Goal: Information Seeking & Learning: Learn about a topic

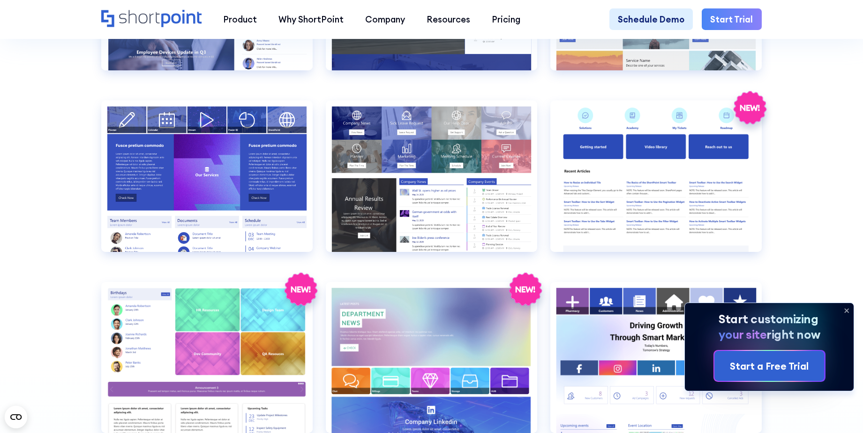
scroll to position [2262, 0]
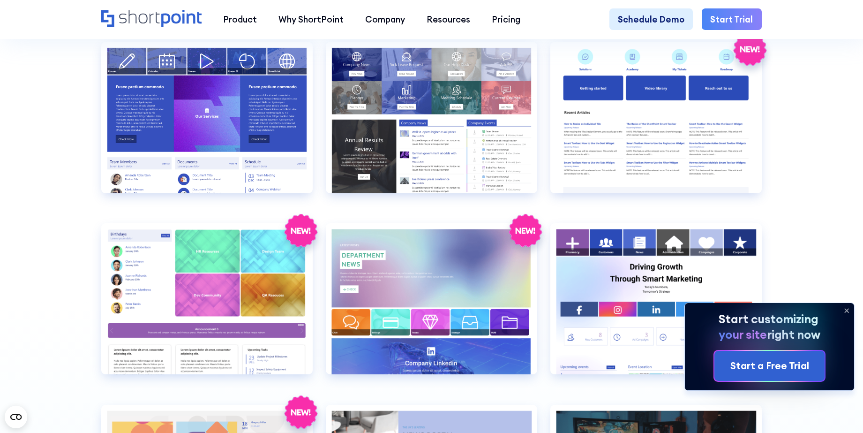
click at [852, 317] on icon at bounding box center [846, 310] width 15 height 15
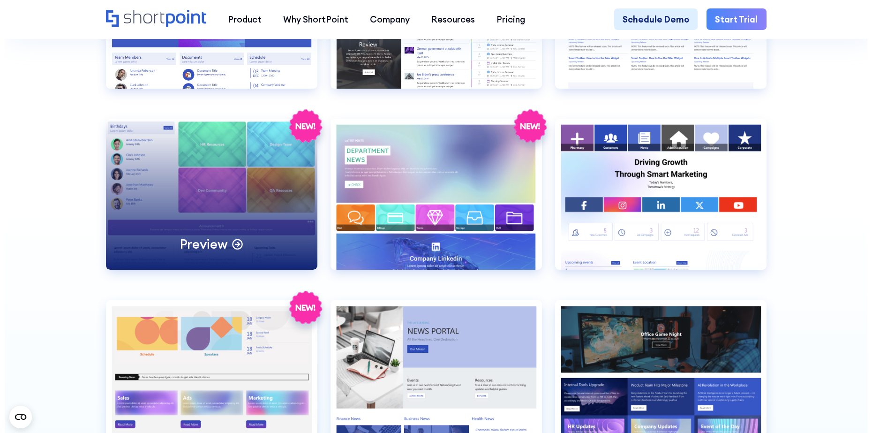
scroll to position [2496, 0]
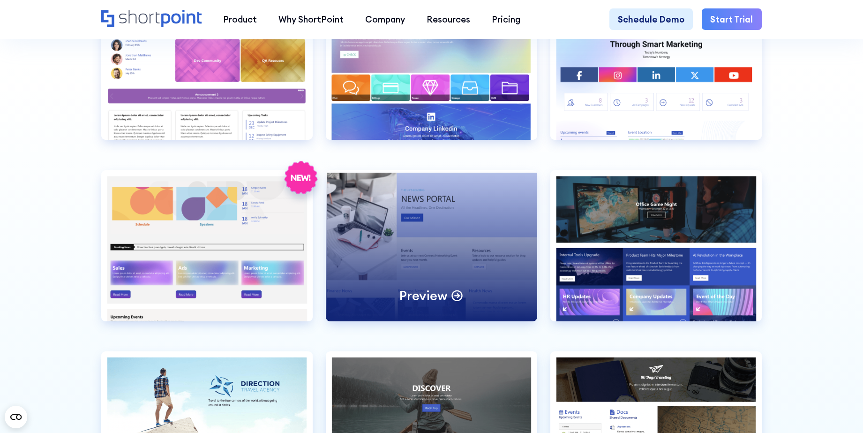
click at [508, 279] on div "Preview" at bounding box center [431, 245] width 211 height 151
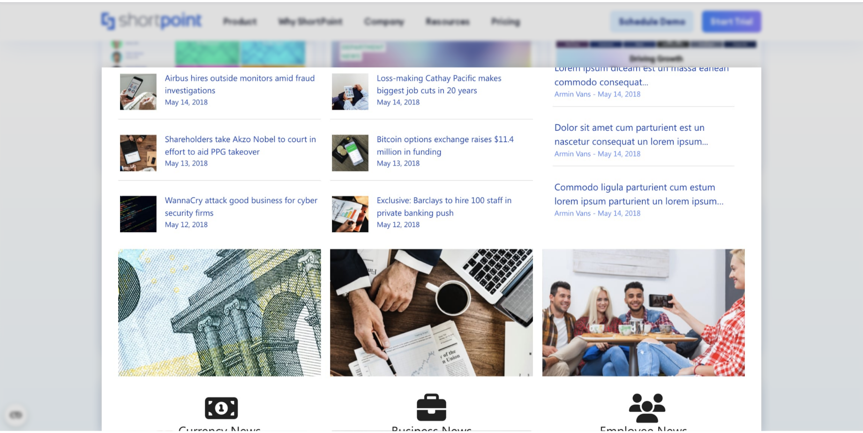
scroll to position [606, 0]
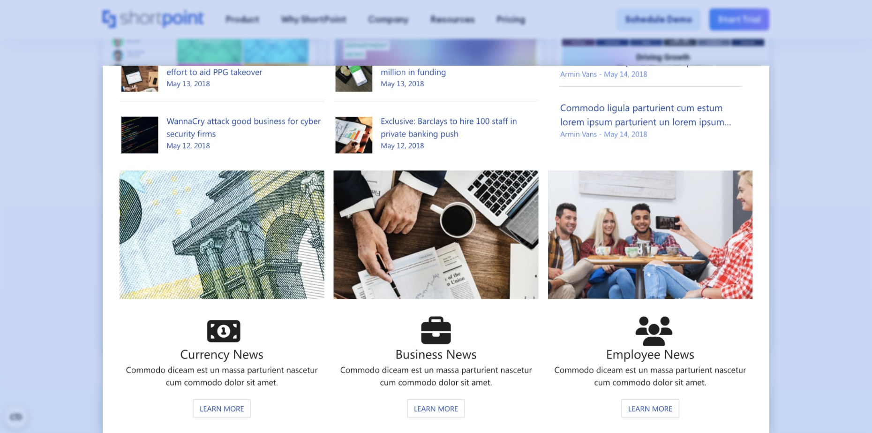
click at [812, 278] on div at bounding box center [436, 216] width 872 height 433
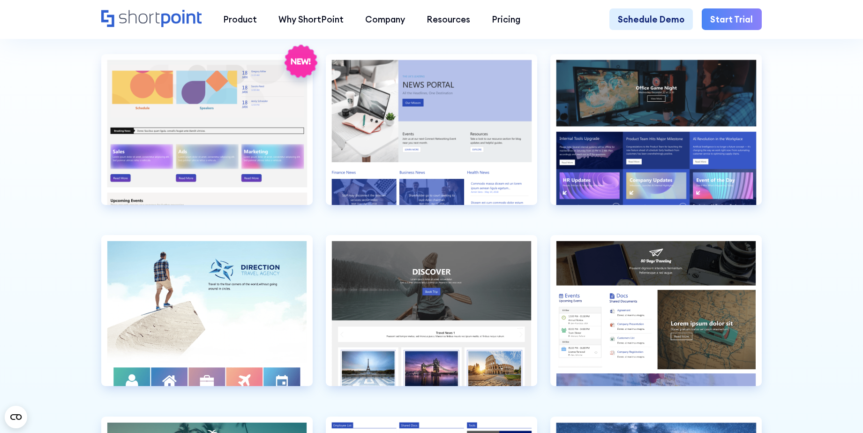
scroll to position [2613, 0]
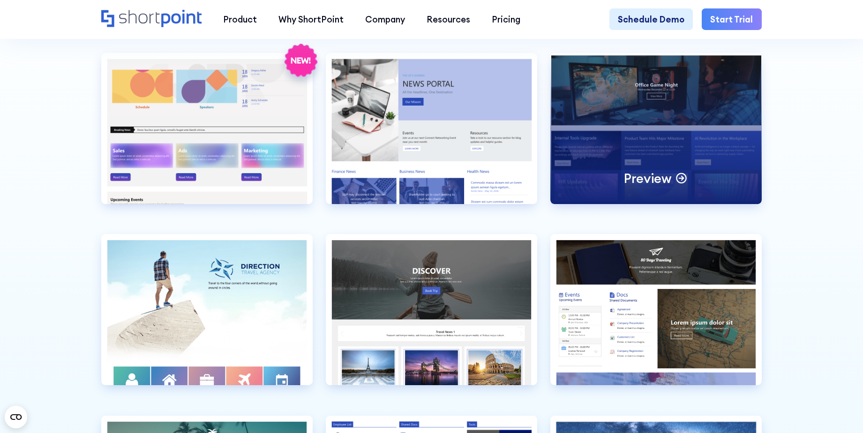
click at [685, 188] on div "Preview" at bounding box center [655, 128] width 211 height 151
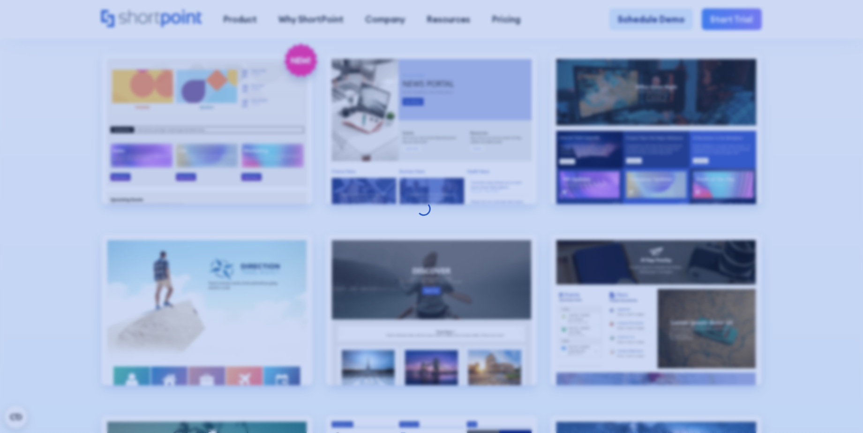
click at [783, 172] on div at bounding box center [431, 216] width 863 height 433
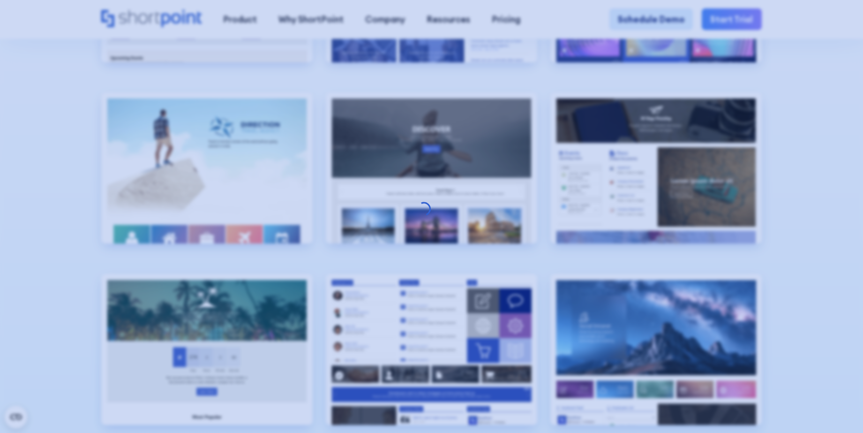
scroll to position [2848, 0]
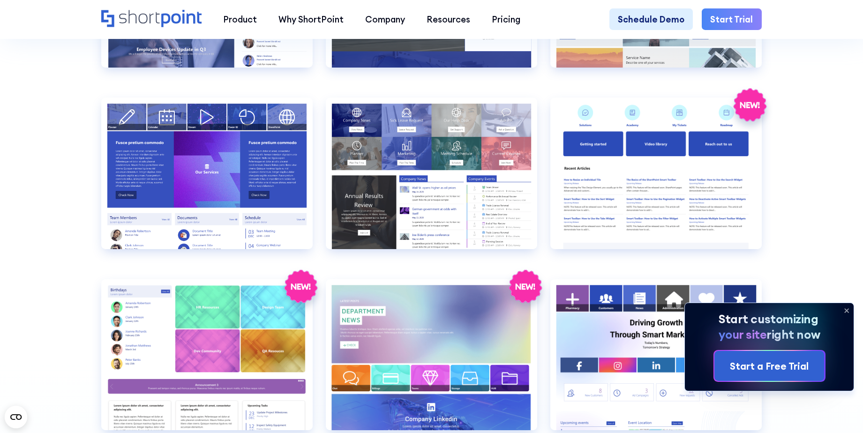
scroll to position [2226, 0]
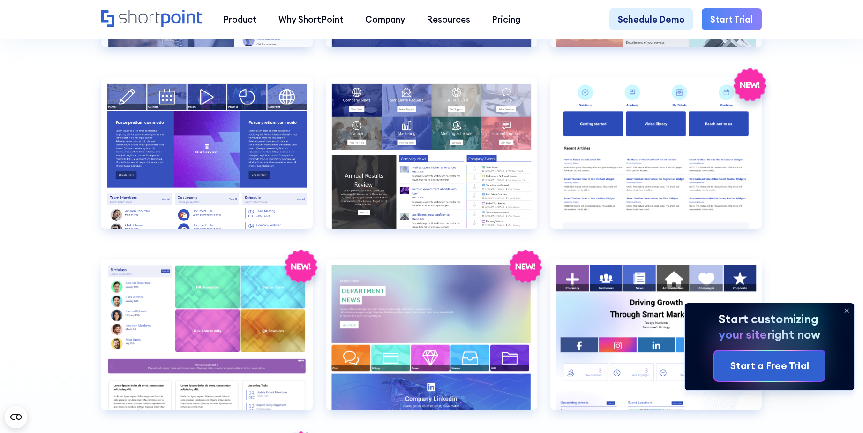
click at [845, 316] on icon at bounding box center [846, 310] width 15 height 15
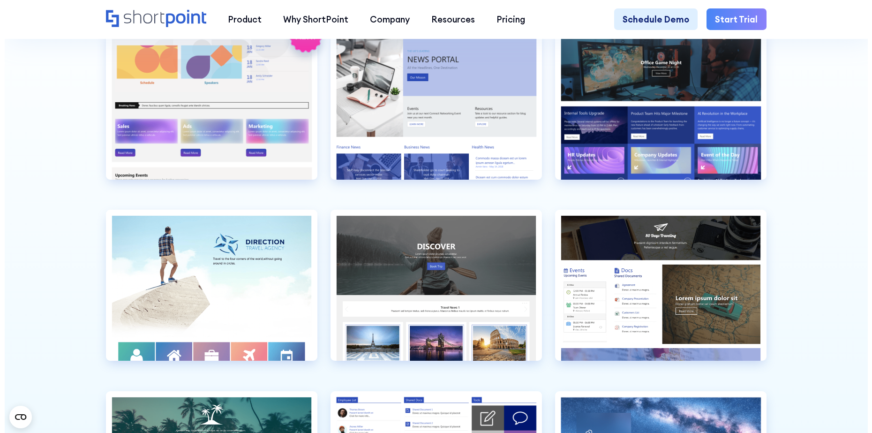
scroll to position [2578, 0]
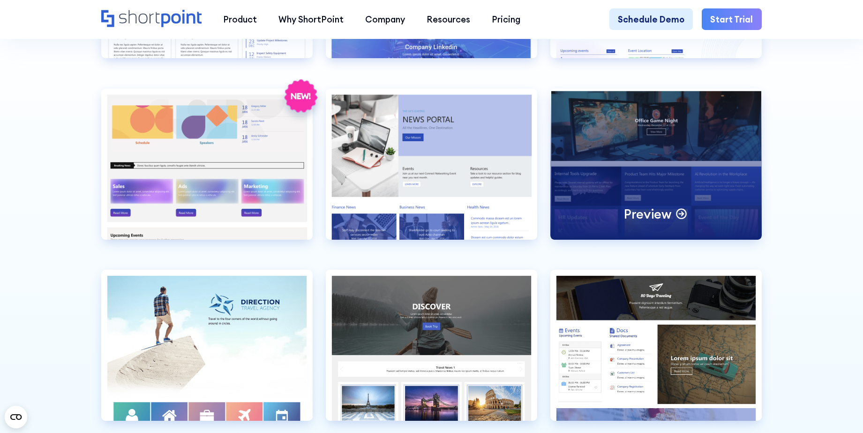
click at [626, 219] on div "Preview" at bounding box center [655, 164] width 211 height 151
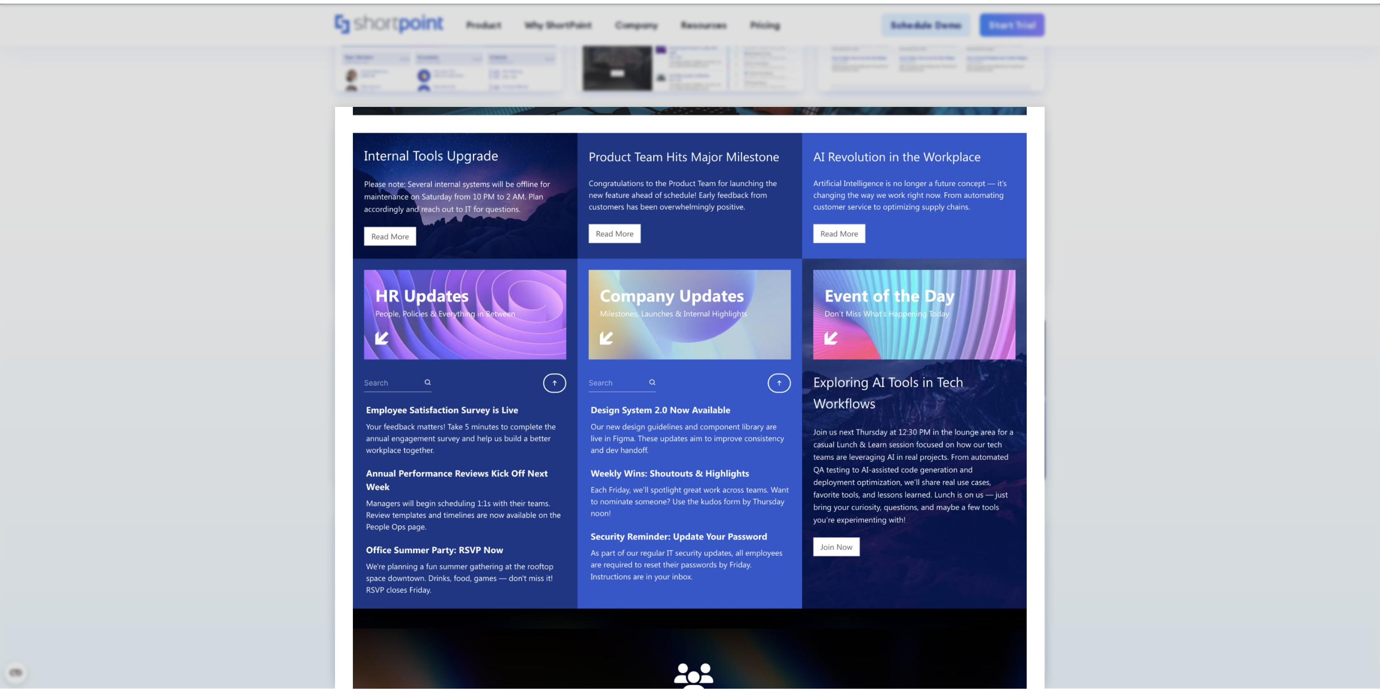
scroll to position [203, 0]
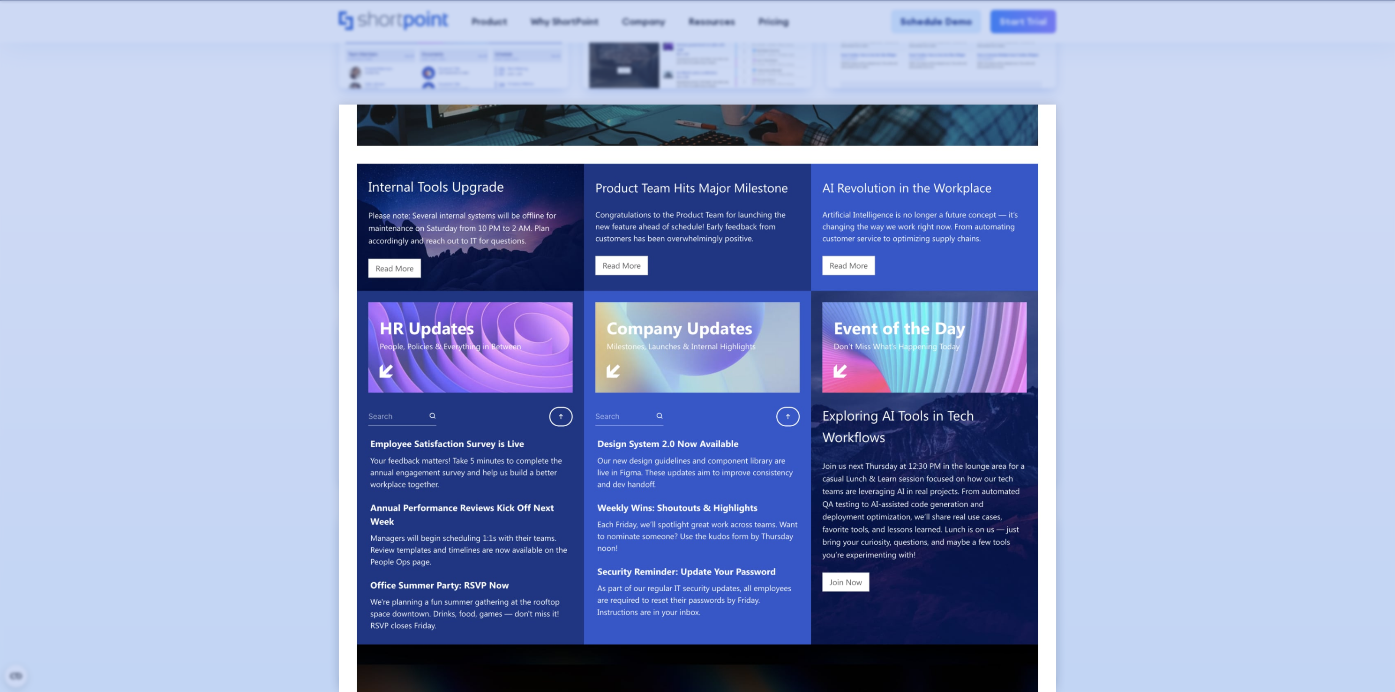
click at [862, 231] on div at bounding box center [697, 346] width 1395 height 692
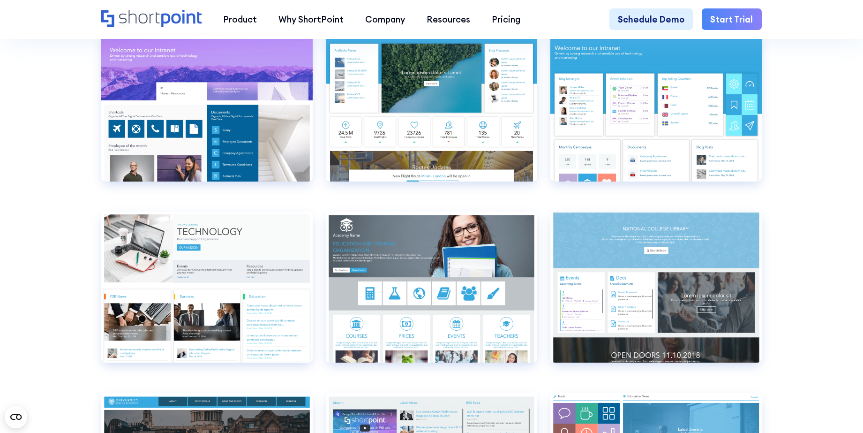
scroll to position [3983, 0]
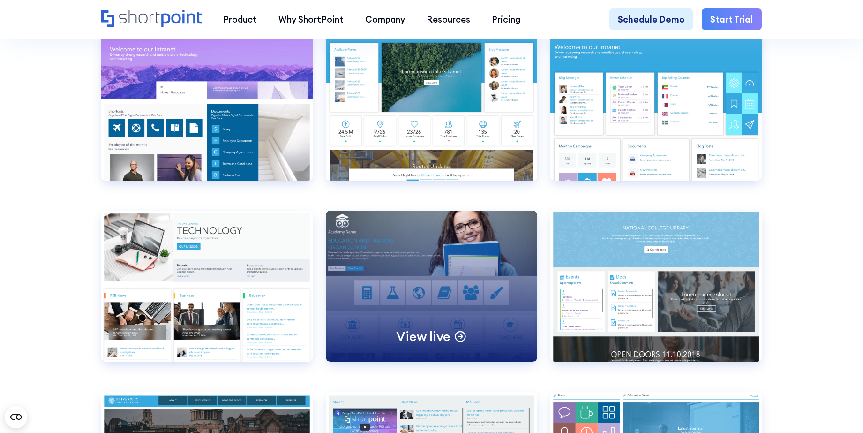
click at [434, 298] on div "View live" at bounding box center [431, 285] width 211 height 151
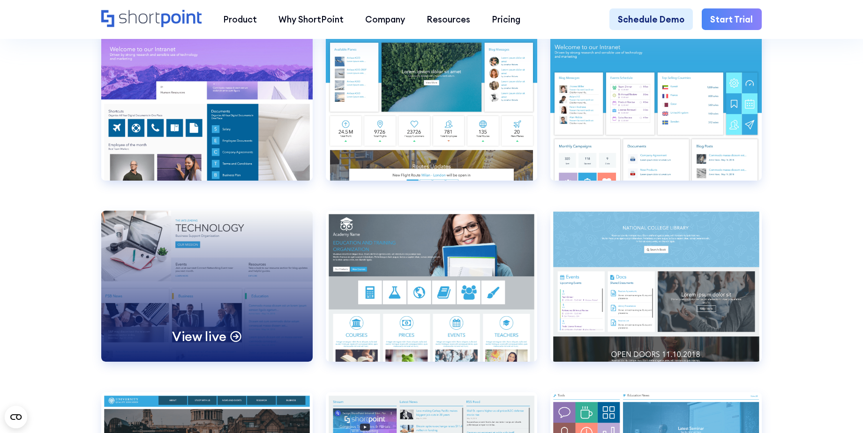
click at [207, 302] on div "View live" at bounding box center [206, 285] width 211 height 151
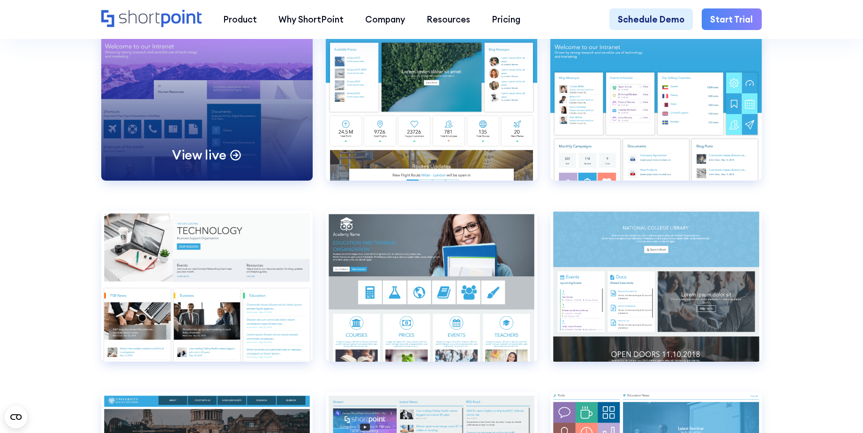
click at [221, 156] on div "View live" at bounding box center [206, 105] width 211 height 151
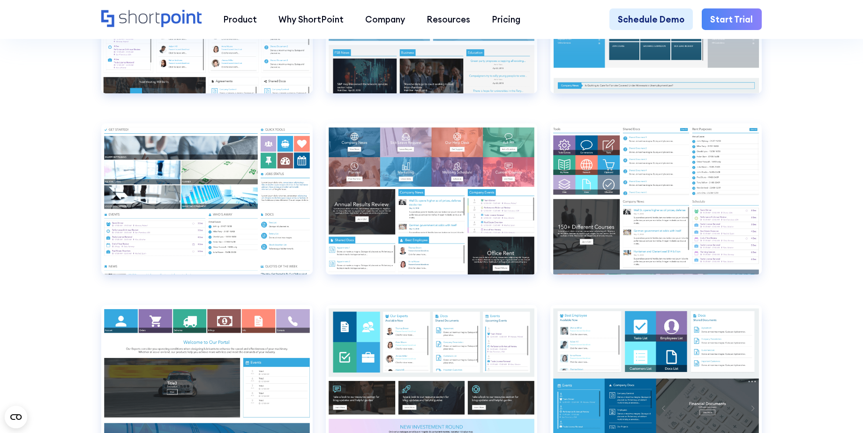
scroll to position [4979, 0]
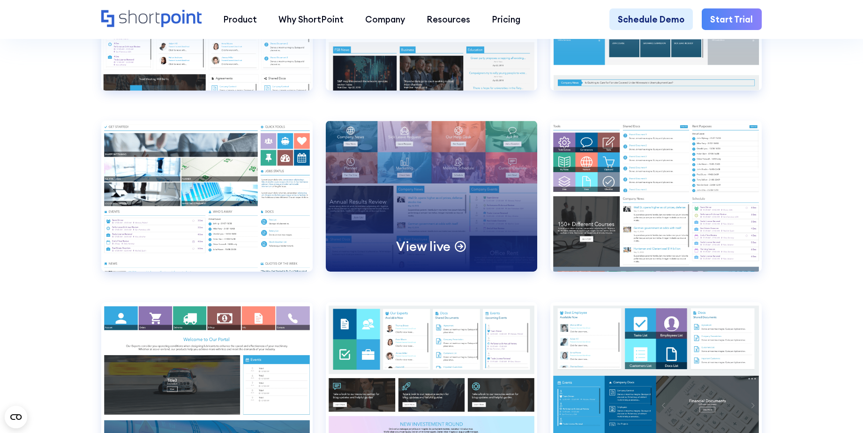
click at [450, 239] on div "View live" at bounding box center [431, 195] width 211 height 151
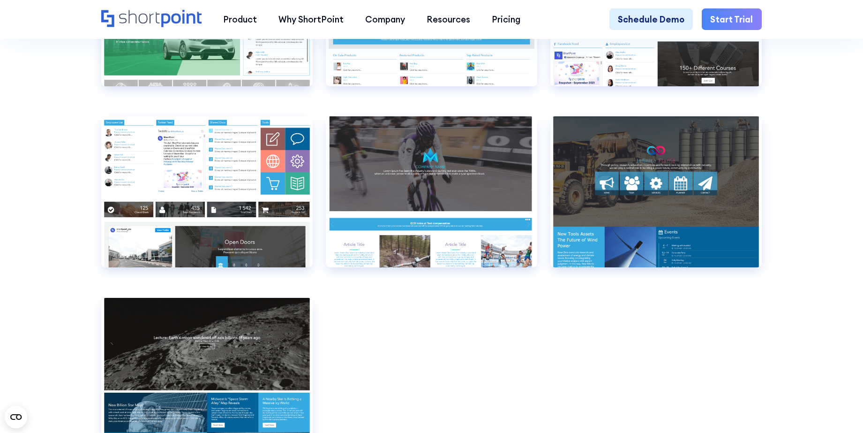
scroll to position [7030, 0]
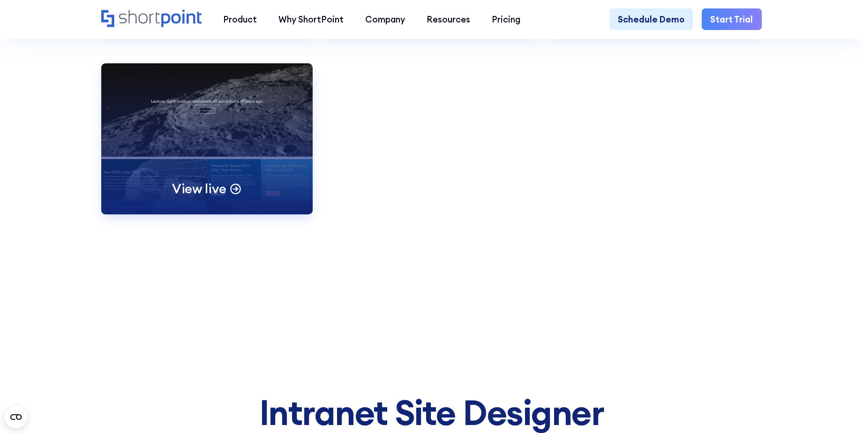
click at [219, 214] on div "View live" at bounding box center [206, 138] width 211 height 151
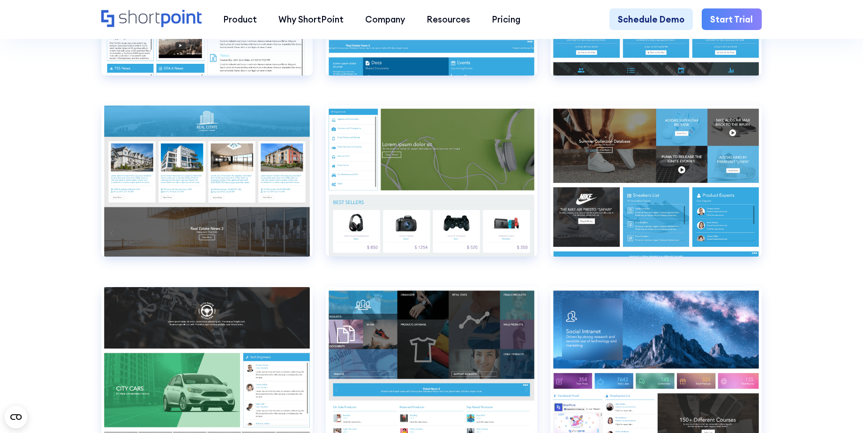
scroll to position [5975, 0]
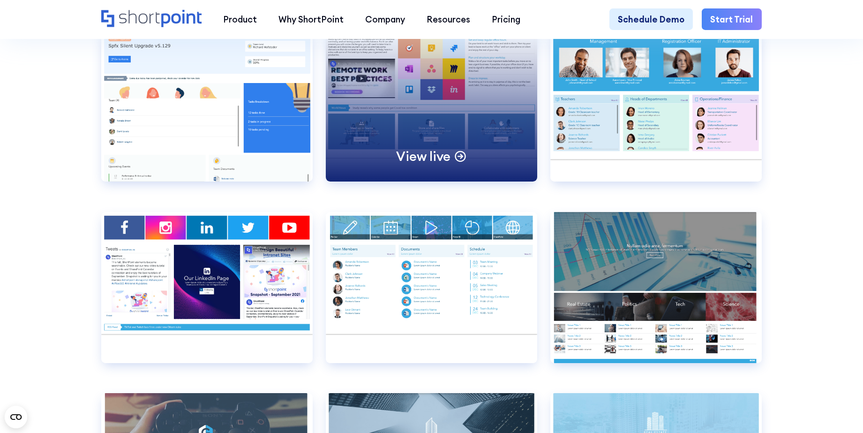
click at [457, 137] on div "View live" at bounding box center [431, 105] width 211 height 151
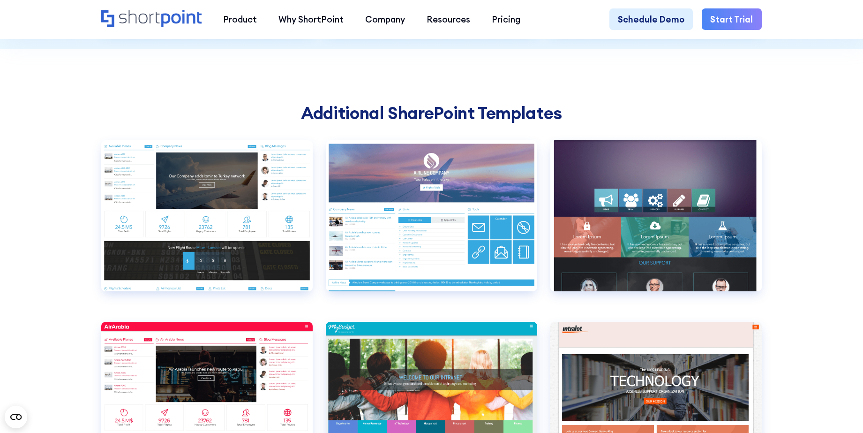
scroll to position [3046, 0]
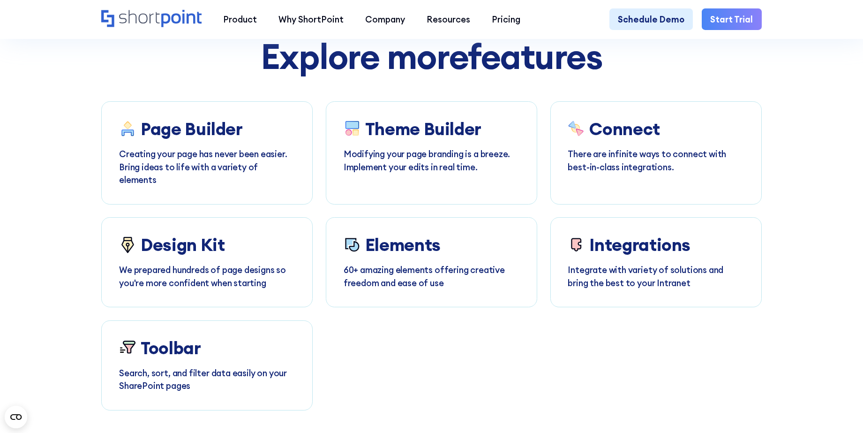
scroll to position [3632, 0]
